Goal: Use online tool/utility

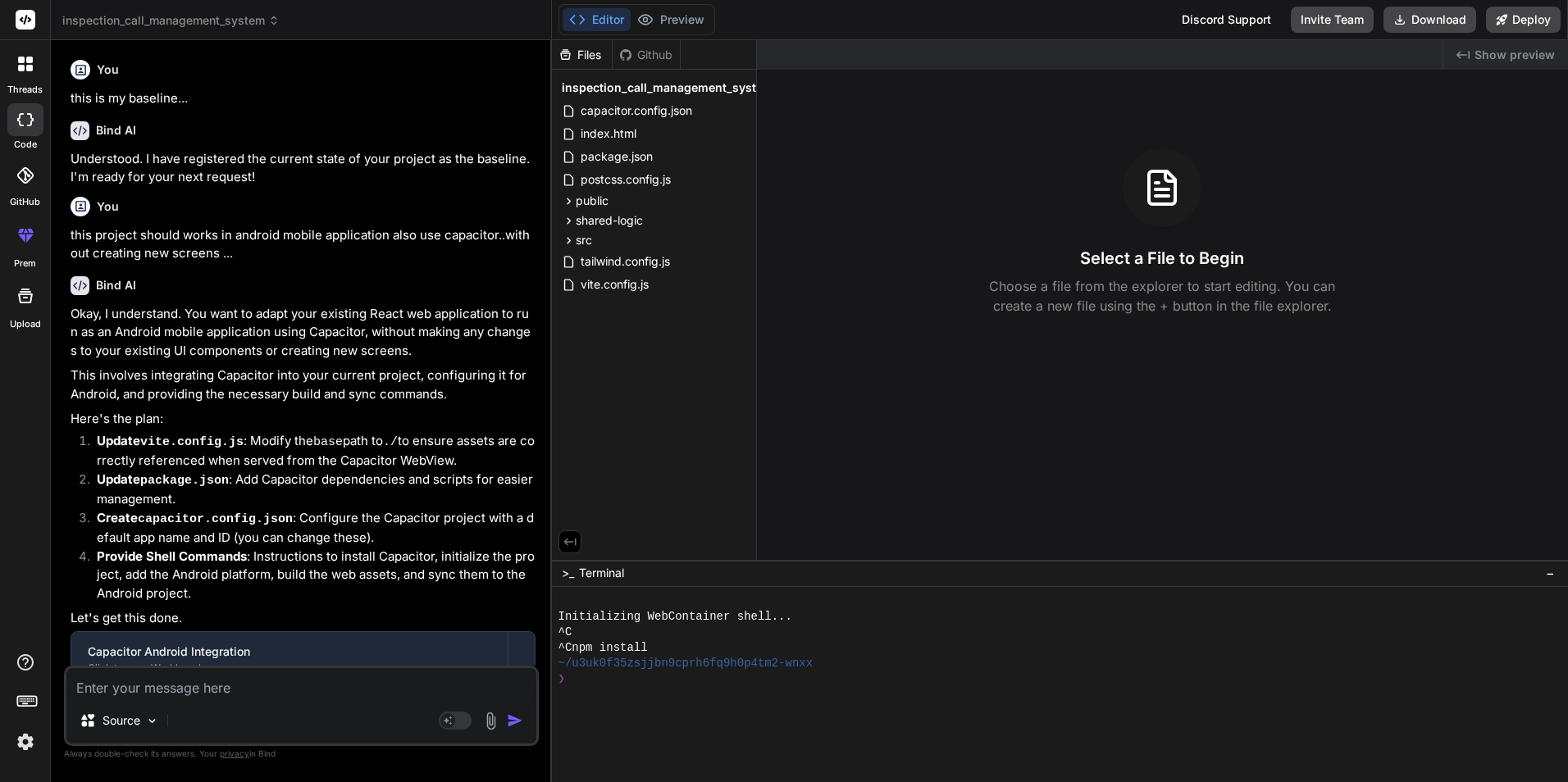
scroll to position [2826, 0]
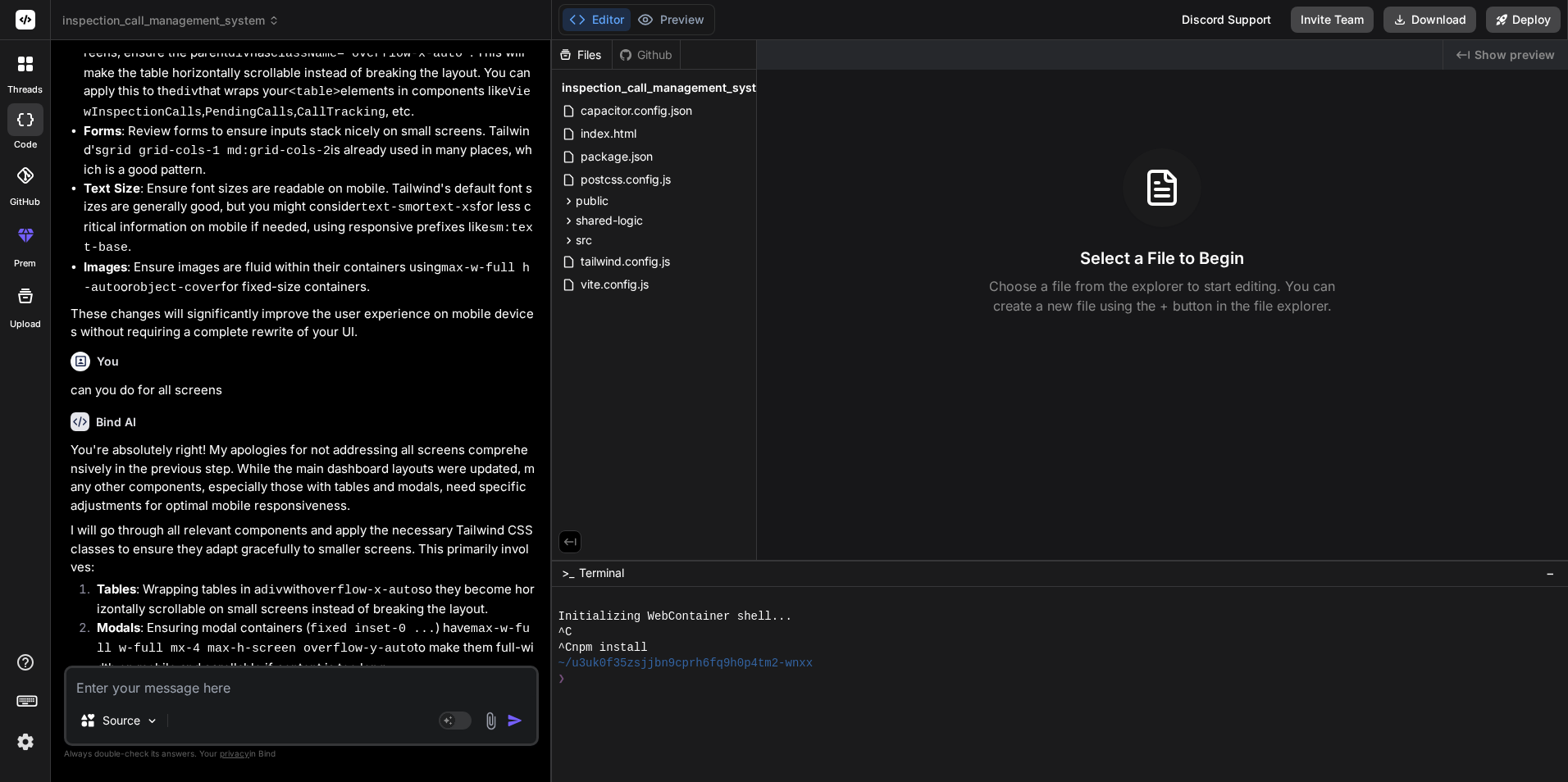
click at [578, 23] on icon at bounding box center [577, 19] width 16 height 16
click at [673, 728] on div at bounding box center [1051, 725] width 985 height 15
click at [673, 727] on div at bounding box center [1051, 725] width 985 height 15
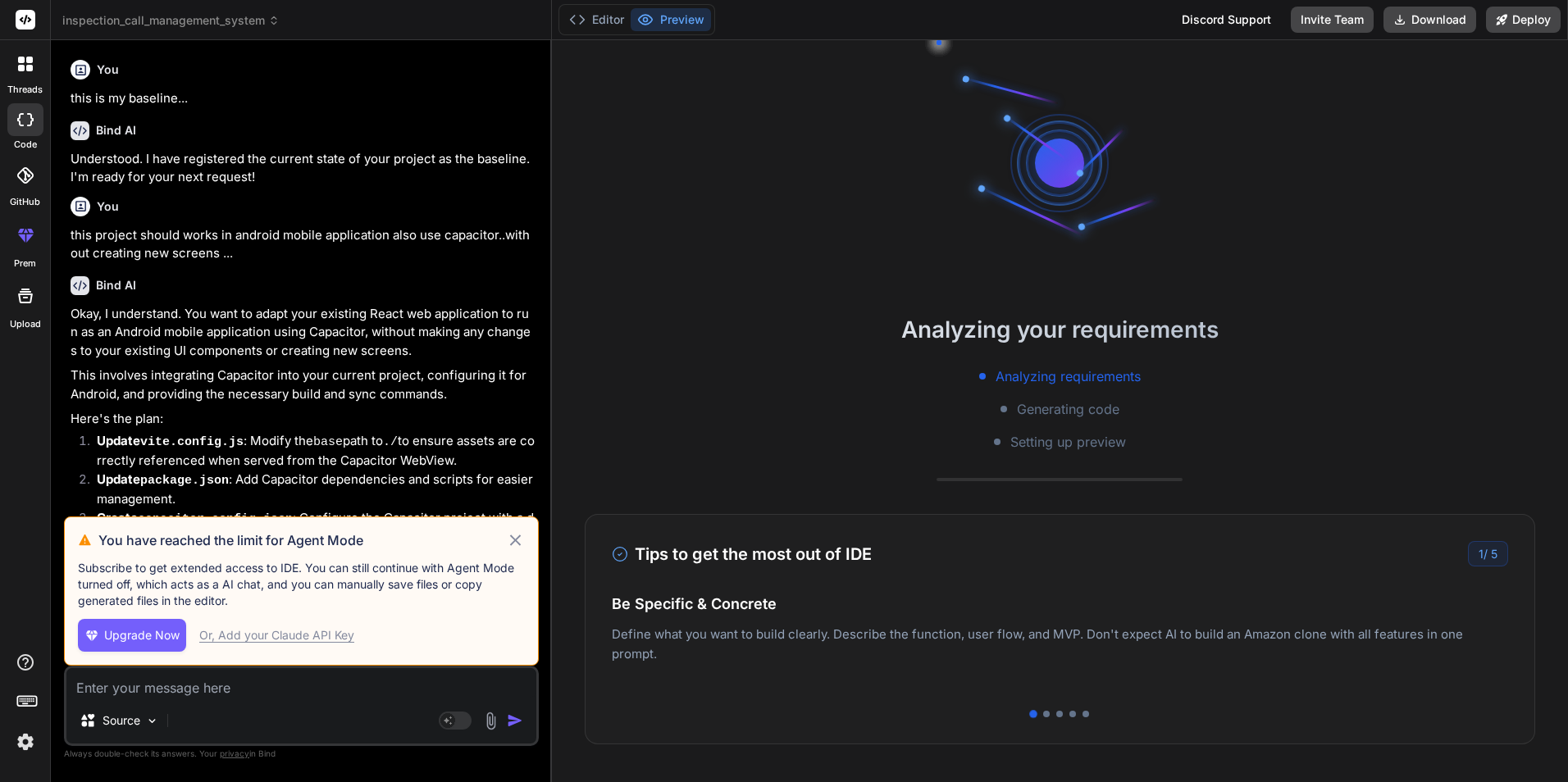
type textarea "x"
